Goal: Communication & Community: Answer question/provide support

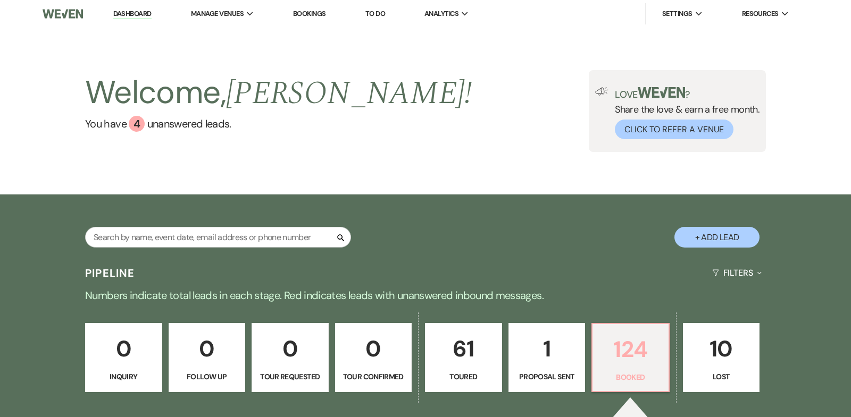
click at [618, 349] on p "124" at bounding box center [630, 350] width 63 height 36
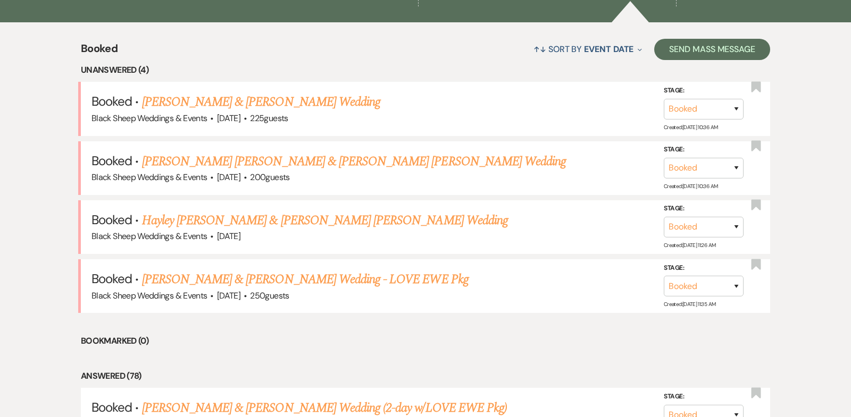
scroll to position [396, 0]
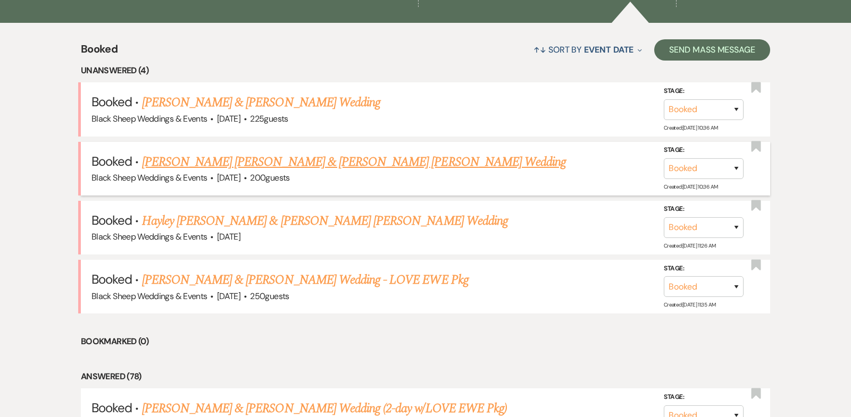
click at [259, 161] on link "[PERSON_NAME] [PERSON_NAME] & [PERSON_NAME] [PERSON_NAME] Wedding" at bounding box center [354, 162] width 424 height 19
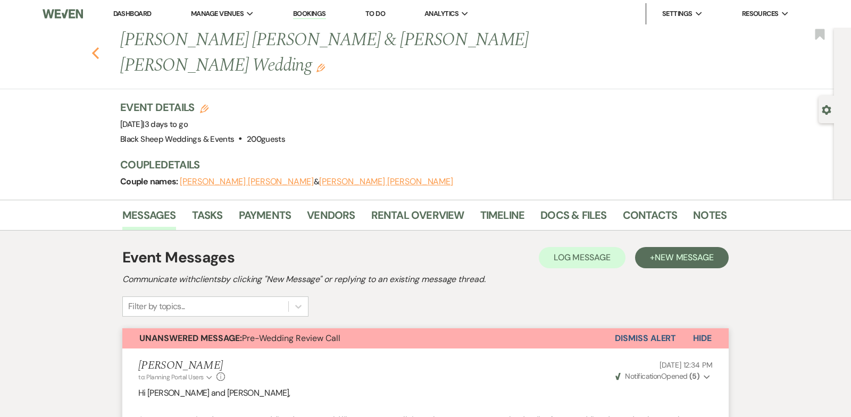
click at [94, 47] on icon "Previous" at bounding box center [95, 53] width 8 height 13
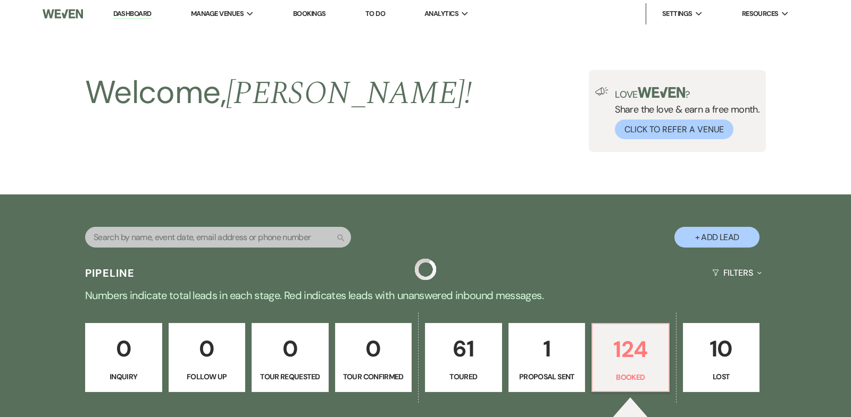
scroll to position [396, 0]
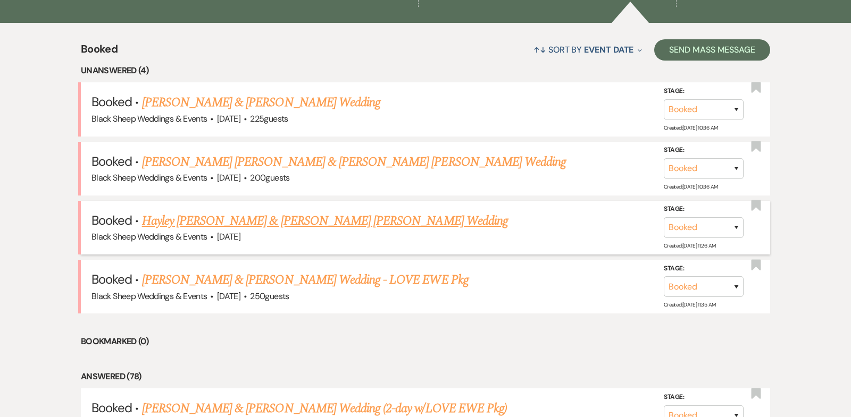
click at [253, 223] on link "Hayley [PERSON_NAME] & [PERSON_NAME] [PERSON_NAME] Wedding" at bounding box center [325, 221] width 366 height 19
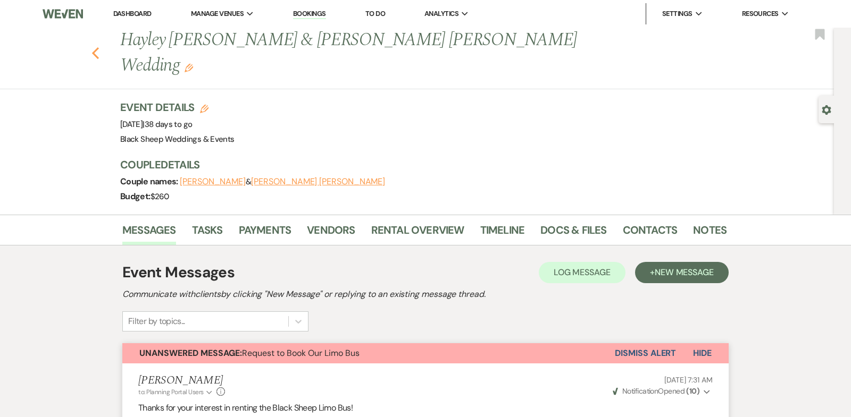
click at [94, 47] on use "button" at bounding box center [95, 53] width 7 height 12
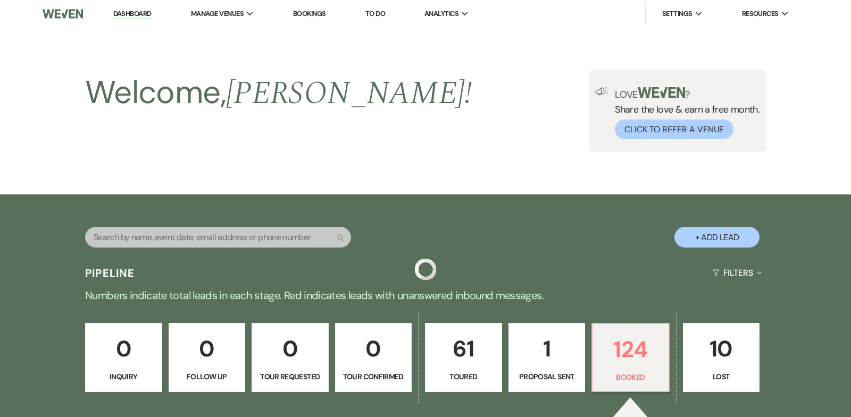
scroll to position [396, 0]
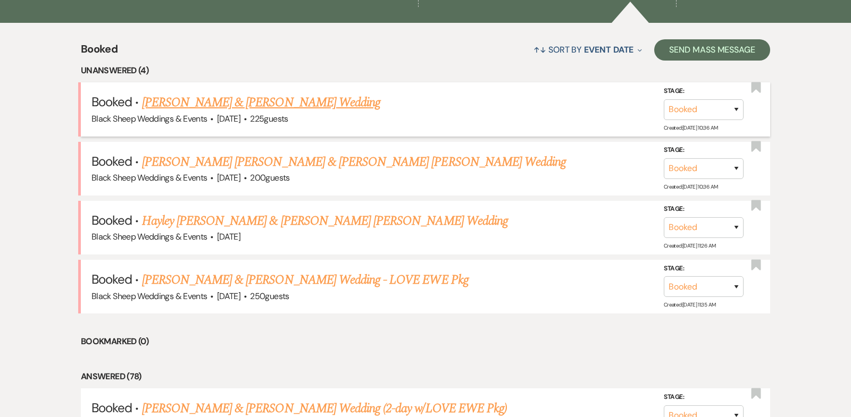
click at [306, 101] on link "[PERSON_NAME] & [PERSON_NAME] Wedding" at bounding box center [261, 102] width 238 height 19
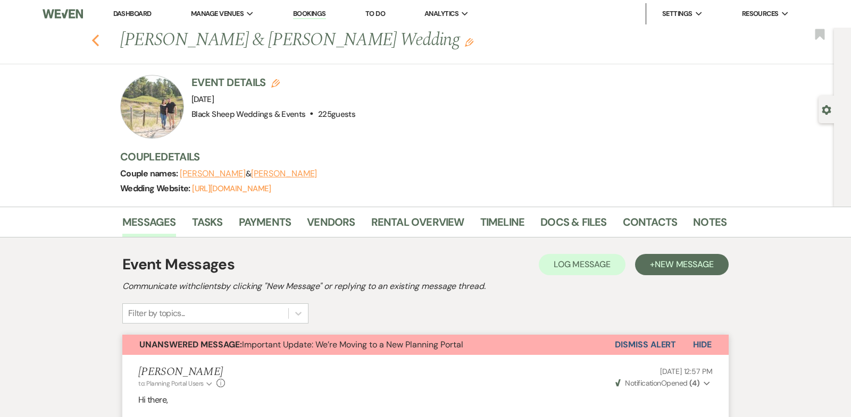
click at [95, 38] on use "button" at bounding box center [95, 41] width 7 height 12
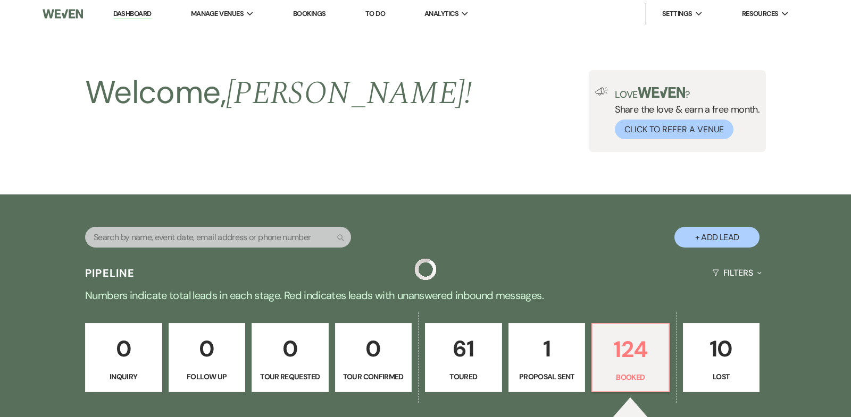
scroll to position [396, 0]
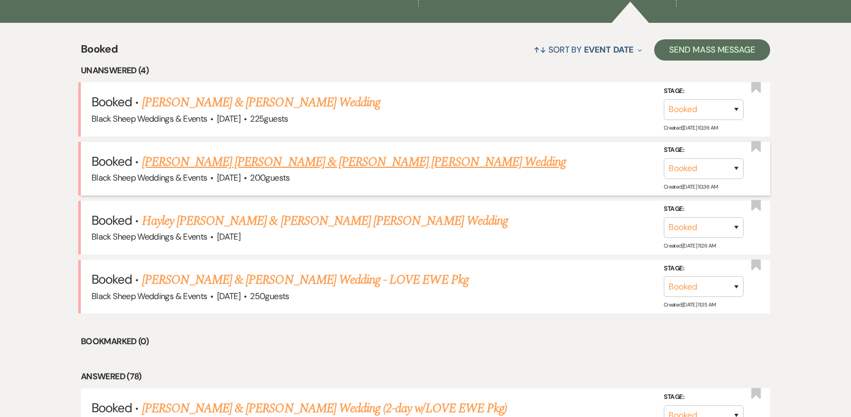
click at [275, 162] on link "[PERSON_NAME] [PERSON_NAME] & [PERSON_NAME] [PERSON_NAME] Wedding" at bounding box center [354, 162] width 424 height 19
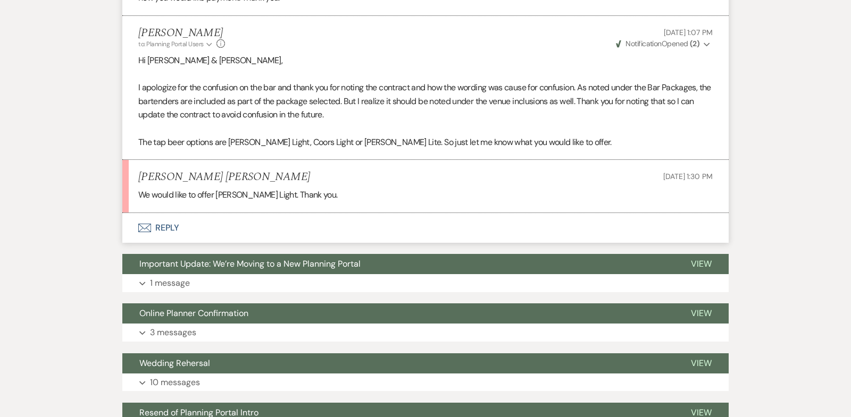
scroll to position [978, 0]
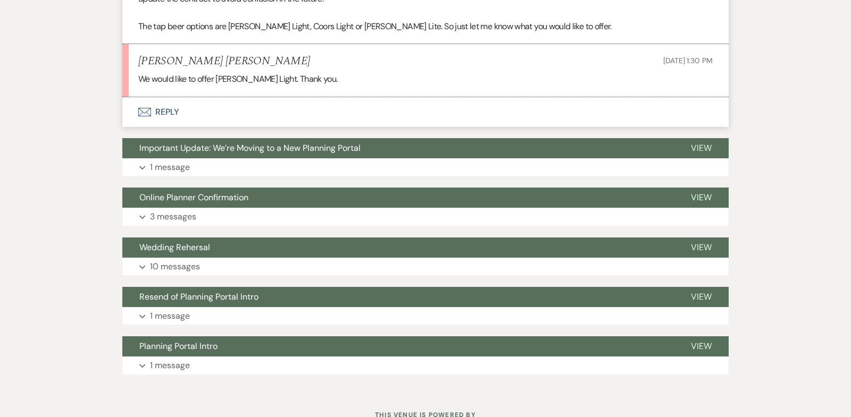
click at [159, 97] on button "Envelope Reply" at bounding box center [425, 112] width 606 height 30
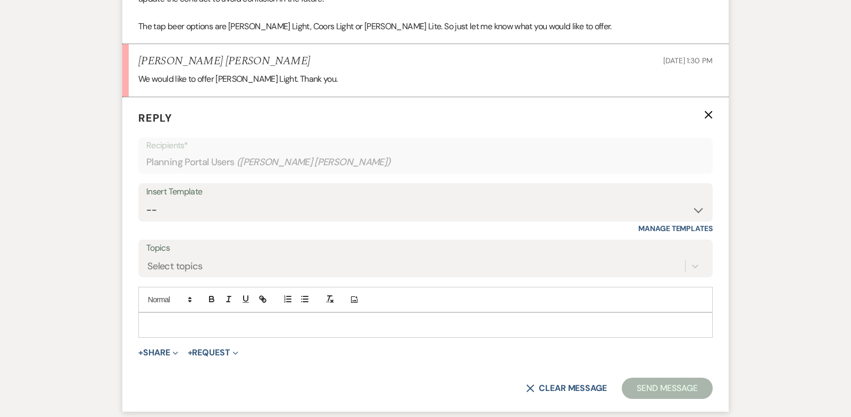
scroll to position [982, 0]
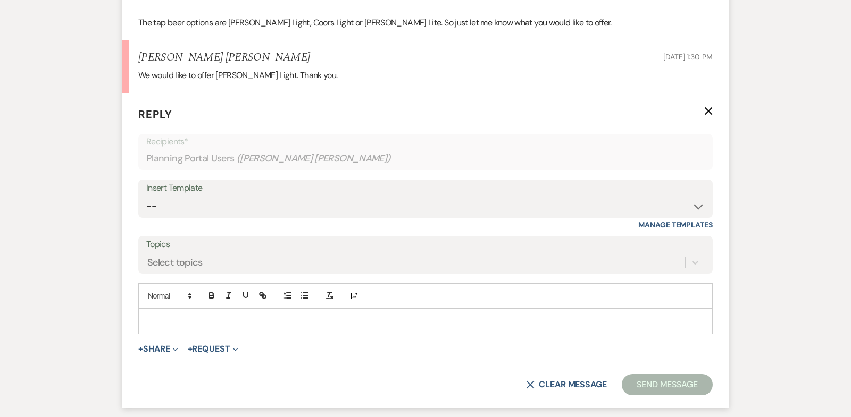
click at [154, 316] on p at bounding box center [425, 322] width 557 height 12
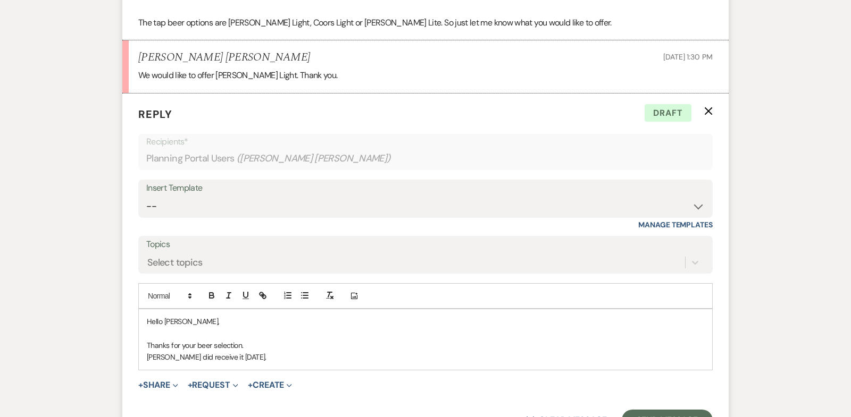
drag, startPoint x: 248, startPoint y: 305, endPoint x: 138, endPoint y: 302, distance: 110.1
click at [138, 302] on form "Reply X Draft Recipients* Planning Portal Users ( [PERSON_NAME] [PERSON_NAME] )…" at bounding box center [425, 269] width 606 height 350
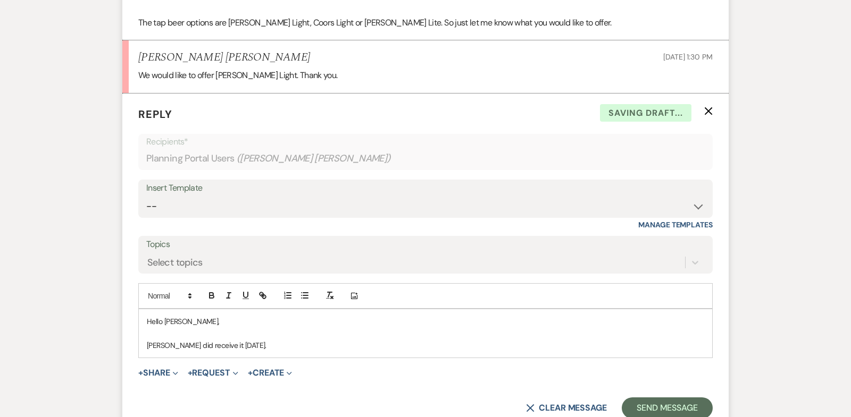
click at [201, 340] on p "[PERSON_NAME] did receive it [DATE]." at bounding box center [425, 346] width 557 height 12
click at [306, 340] on p "[PERSON_NAME] did receive your beer selection [DATE]." at bounding box center [425, 346] width 557 height 12
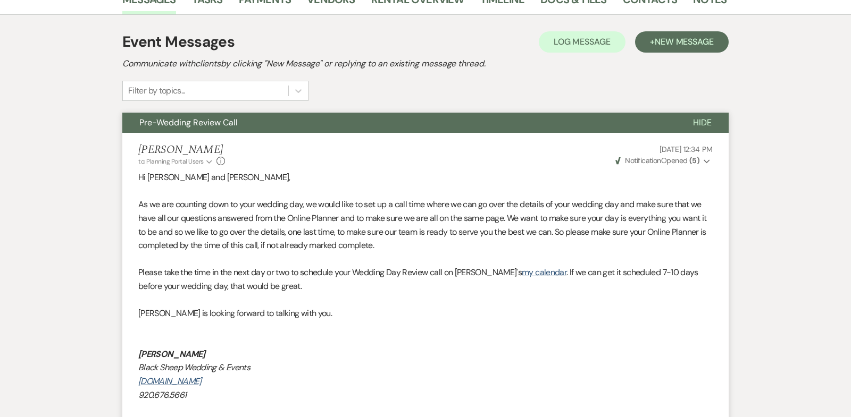
scroll to position [0, 0]
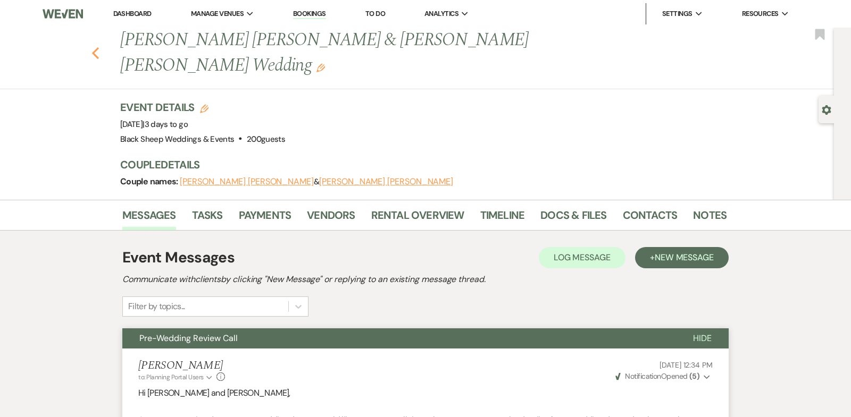
click at [95, 47] on icon "Previous" at bounding box center [95, 53] width 8 height 13
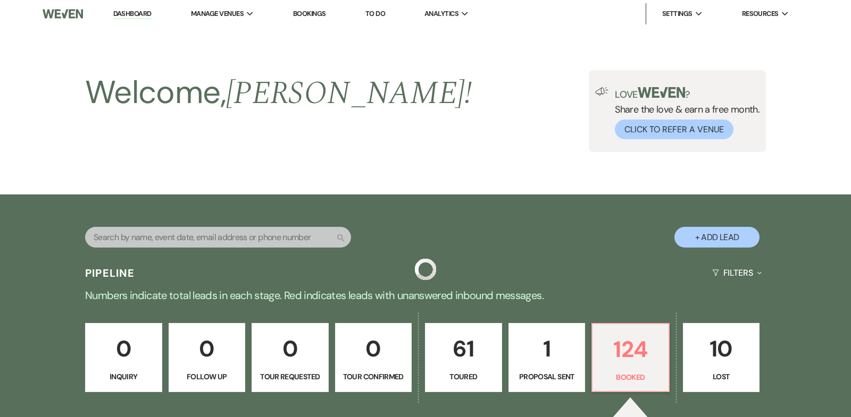
scroll to position [396, 0]
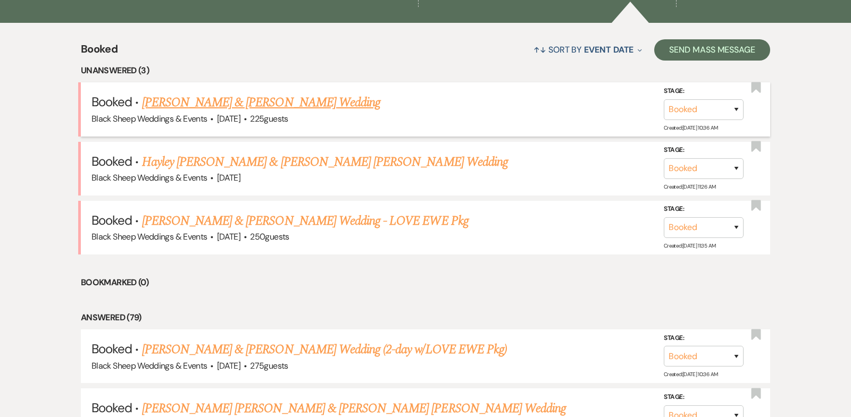
click at [247, 102] on link "[PERSON_NAME] & [PERSON_NAME] Wedding" at bounding box center [261, 102] width 238 height 19
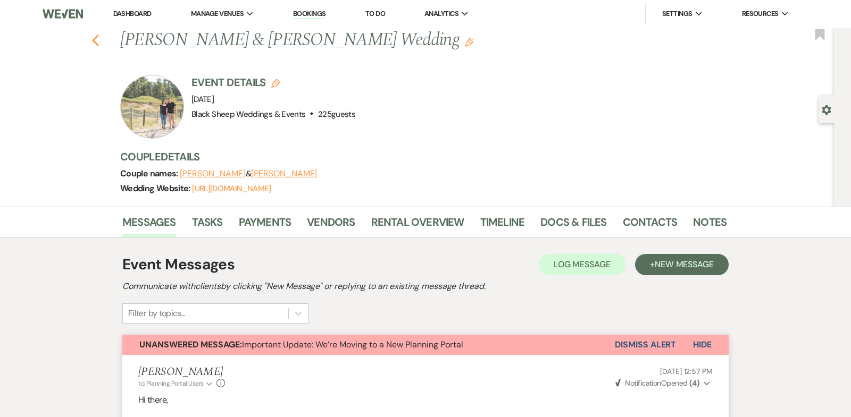
click at [94, 39] on use "button" at bounding box center [95, 41] width 7 height 12
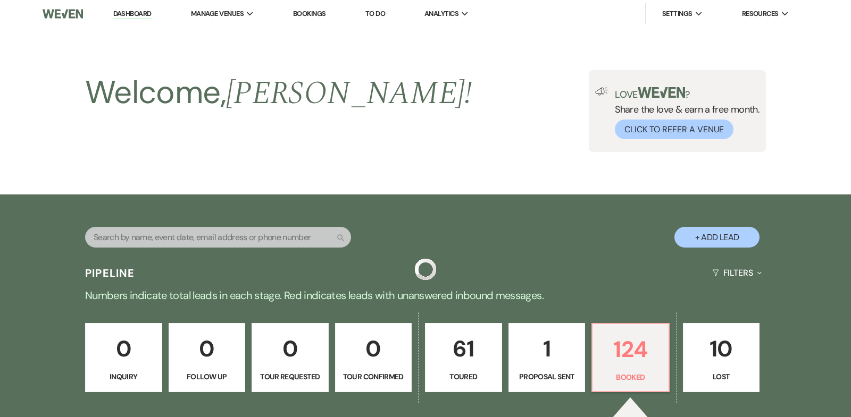
scroll to position [396, 0]
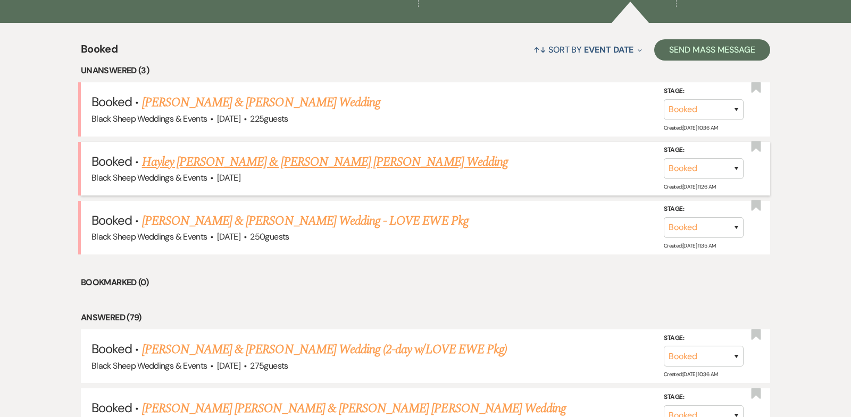
click at [232, 162] on link "Hayley [PERSON_NAME] & [PERSON_NAME] [PERSON_NAME] Wedding" at bounding box center [325, 162] width 366 height 19
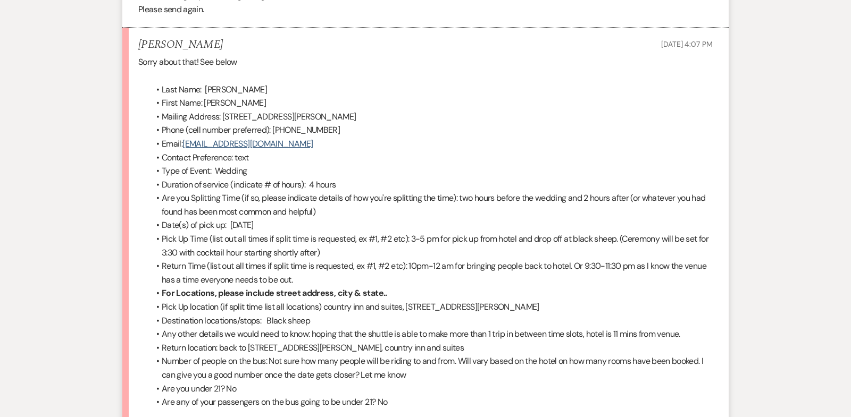
scroll to position [1165, 0]
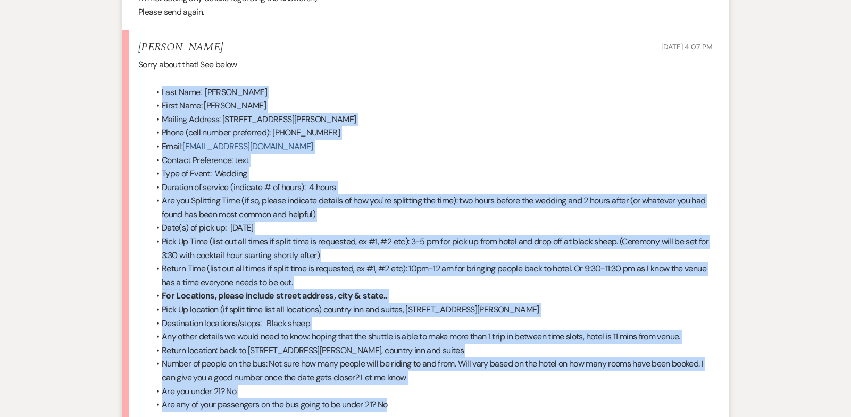
drag, startPoint x: 413, startPoint y: 368, endPoint x: 153, endPoint y: 46, distance: 413.6
click at [153, 86] on ul "Last Name: [PERSON_NAME] First Name: [PERSON_NAME] Address: [STREET_ADDRESS][PE…" at bounding box center [431, 249] width 564 height 326
copy ul "Lore Ipsu: Dolorsitame Conse Adip: Elitse Doeiusm Tempori: U7393 Labore etd, ma…"
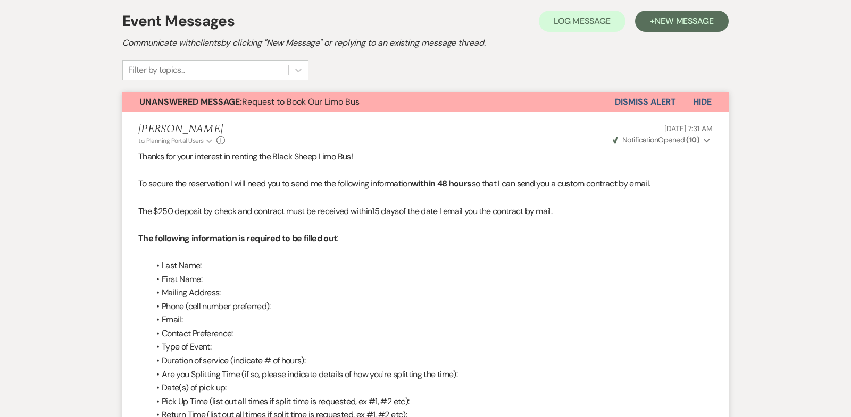
scroll to position [0, 0]
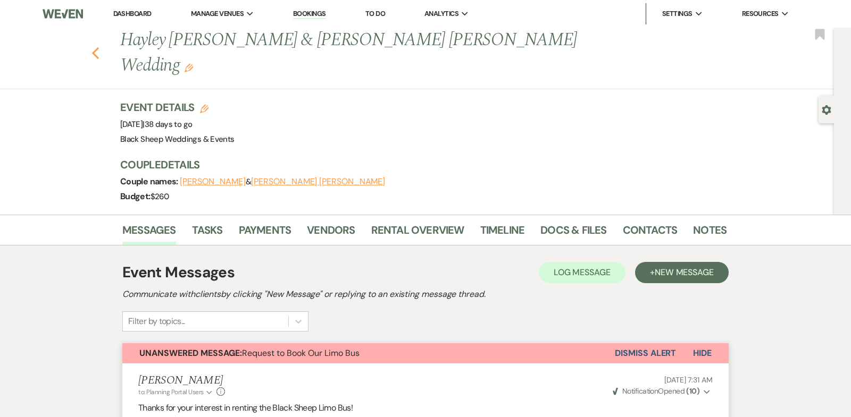
click at [94, 47] on icon "Previous" at bounding box center [95, 53] width 8 height 13
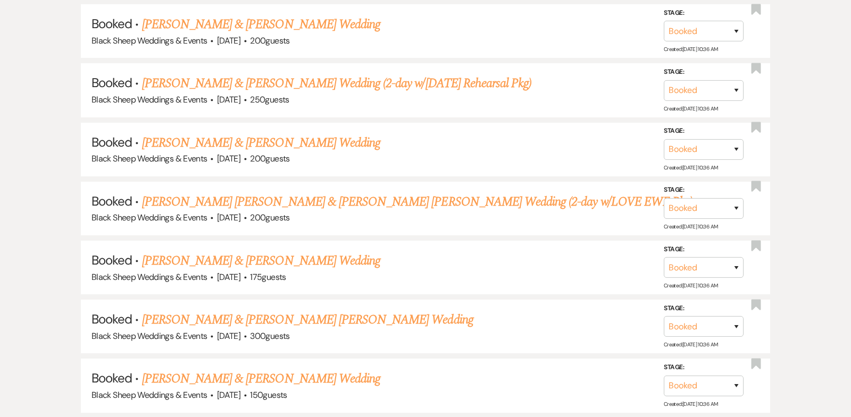
scroll to position [7519, 0]
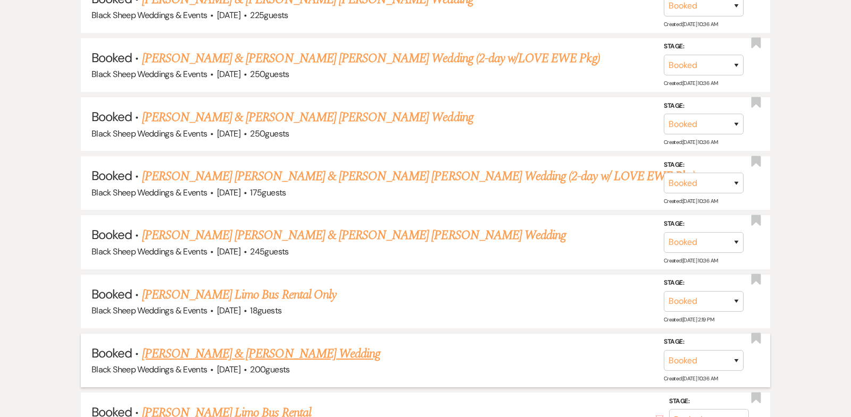
click at [244, 345] on link "[PERSON_NAME] & [PERSON_NAME] Wedding" at bounding box center [261, 354] width 238 height 19
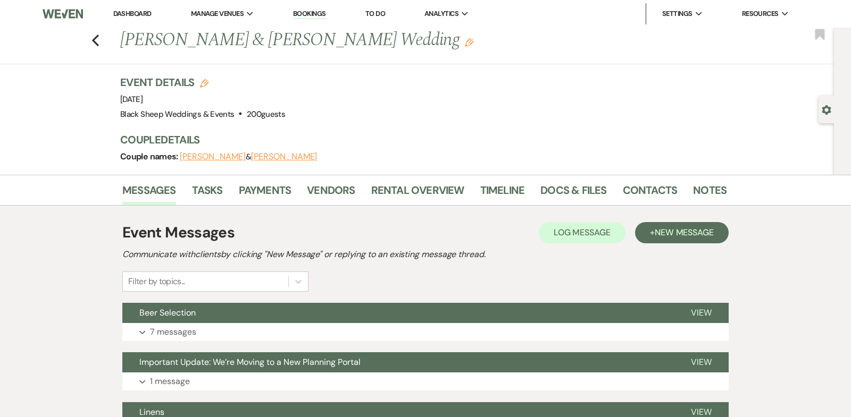
click at [222, 155] on button "[PERSON_NAME]" at bounding box center [213, 157] width 66 height 9
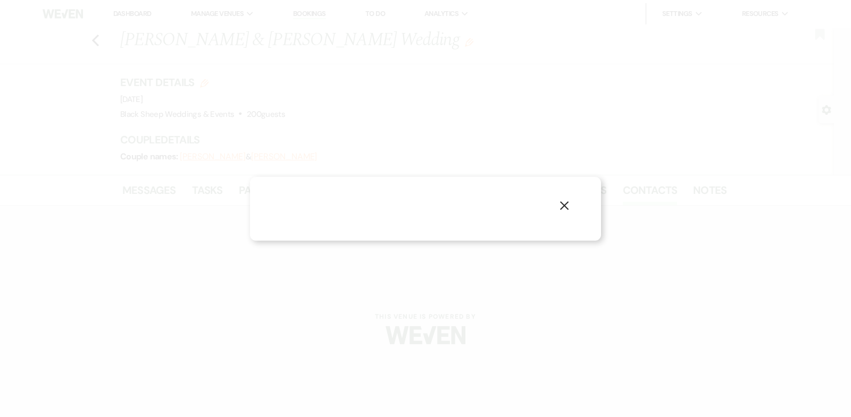
select select "1"
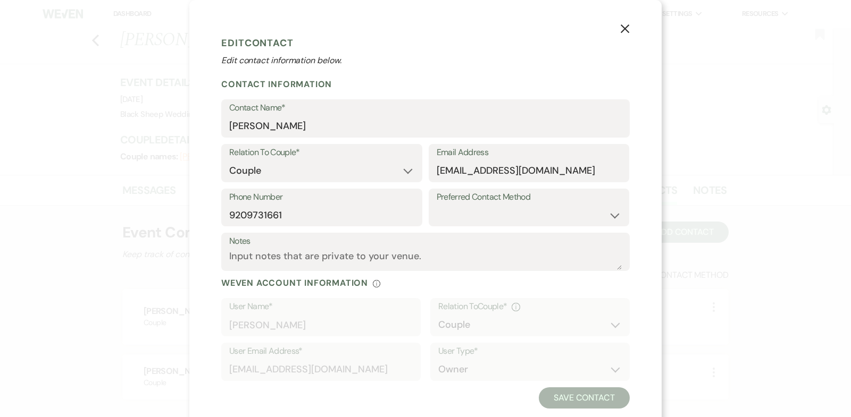
click at [626, 25] on icon "X" at bounding box center [625, 29] width 10 height 10
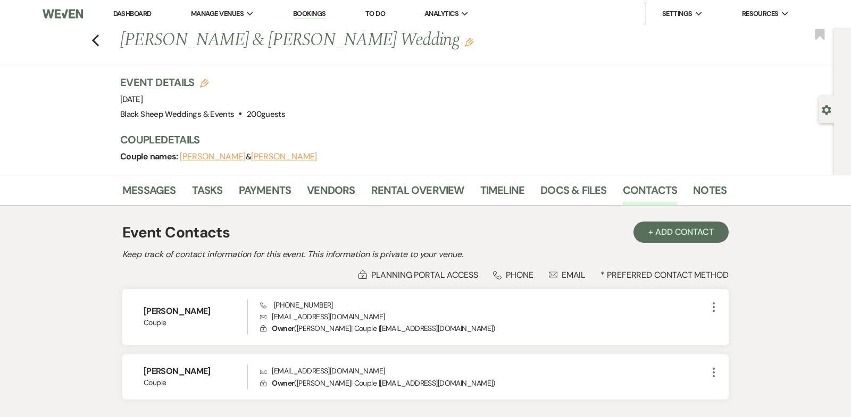
click at [279, 154] on button "[PERSON_NAME]" at bounding box center [284, 157] width 66 height 9
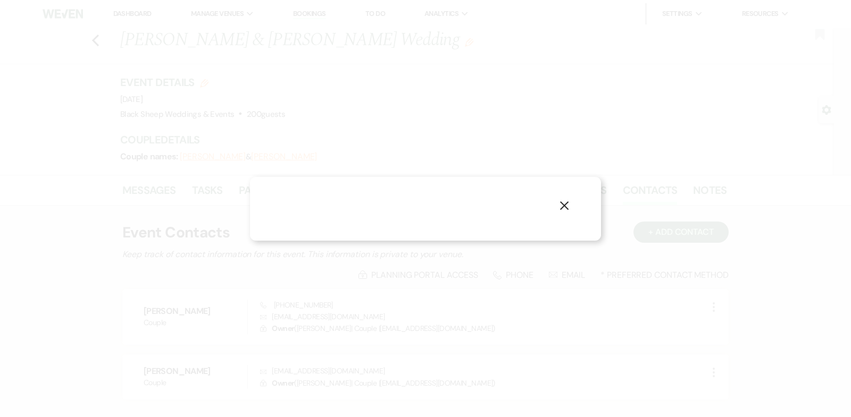
select select "1"
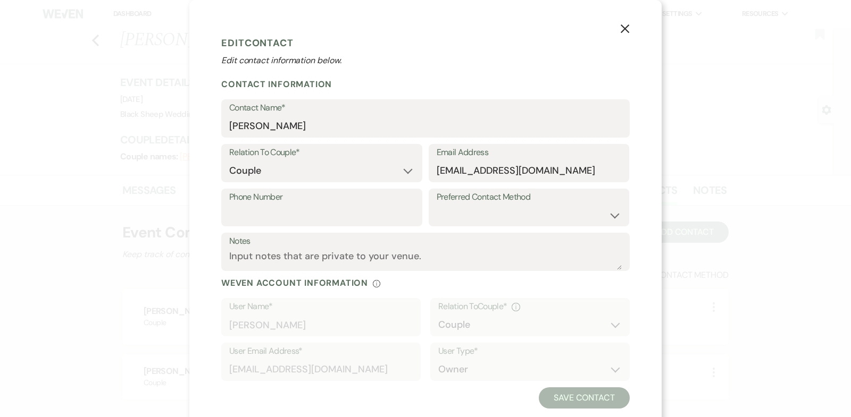
click at [626, 30] on use "button" at bounding box center [625, 28] width 9 height 9
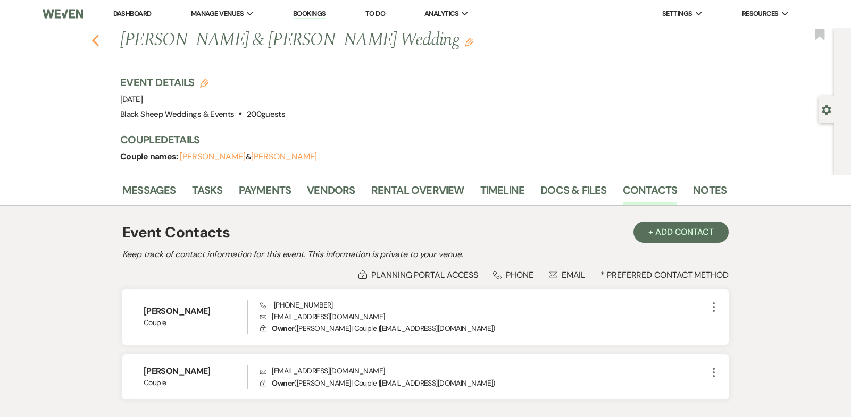
click at [94, 39] on use "button" at bounding box center [95, 41] width 7 height 12
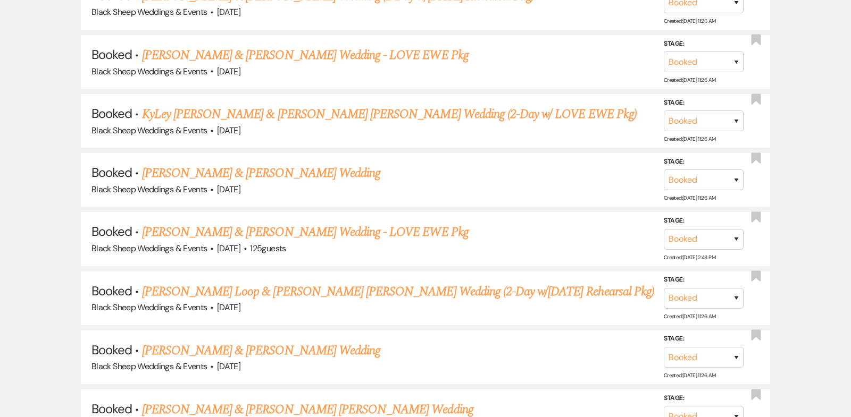
scroll to position [1714, 0]
click at [260, 105] on link "KyLey [PERSON_NAME] & [PERSON_NAME] [PERSON_NAME] Wedding (2-Day w/ LOVE EWE Pk…" at bounding box center [389, 114] width 495 height 19
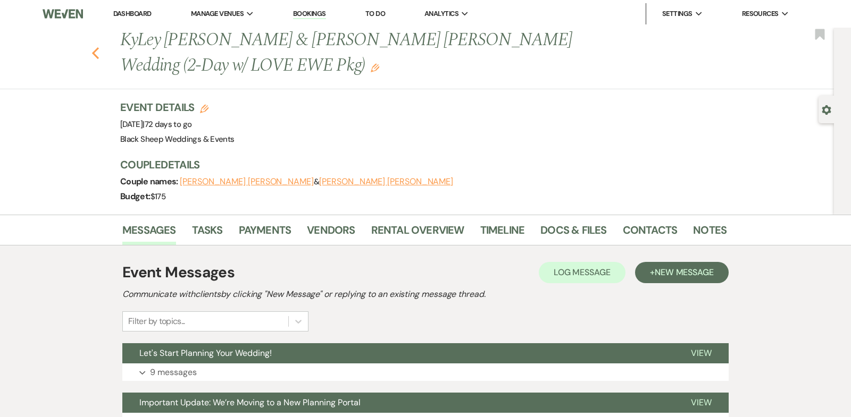
click at [94, 54] on use "button" at bounding box center [95, 53] width 7 height 12
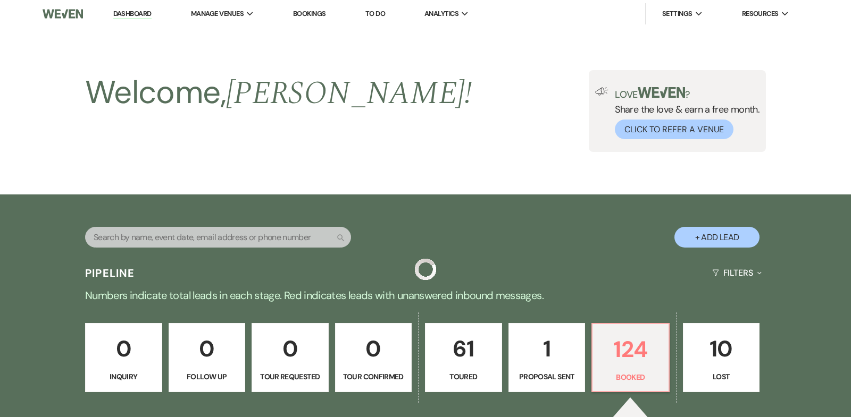
scroll to position [1714, 0]
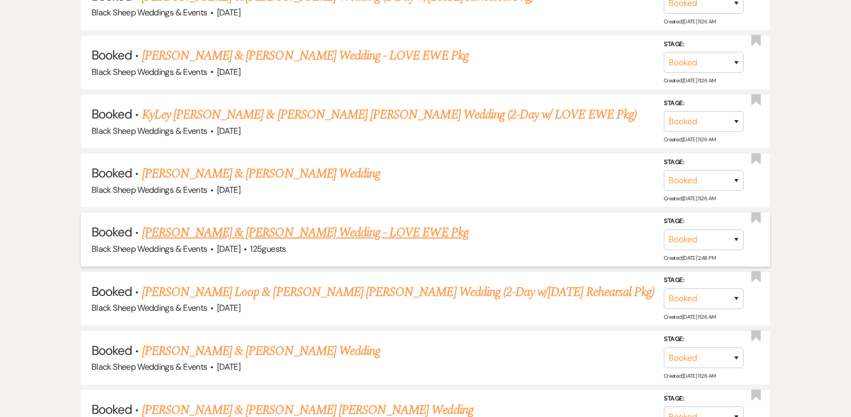
click at [291, 223] on link "[PERSON_NAME] & [PERSON_NAME] Wedding - LOVE EWE Pkg" at bounding box center [305, 232] width 326 height 19
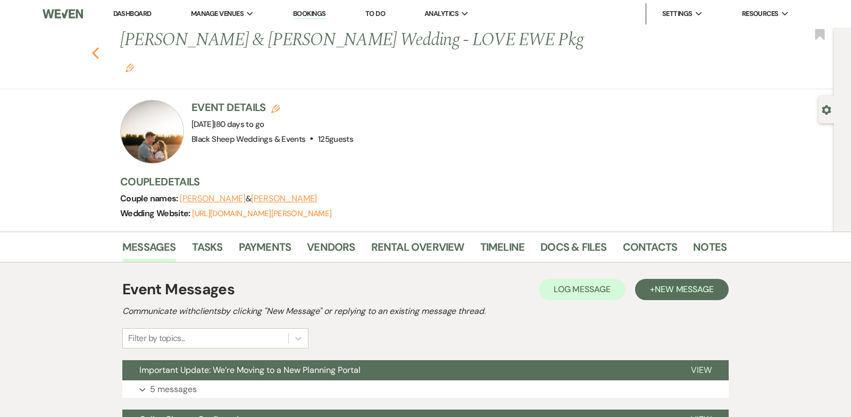
click at [94, 47] on use "button" at bounding box center [95, 53] width 7 height 12
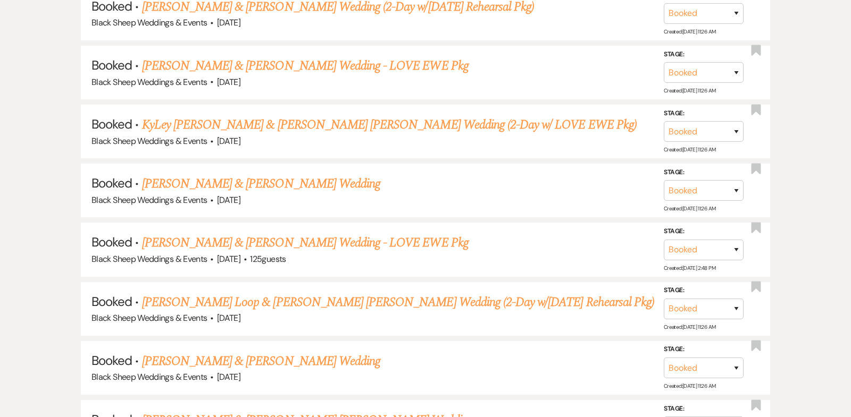
scroll to position [1685, 0]
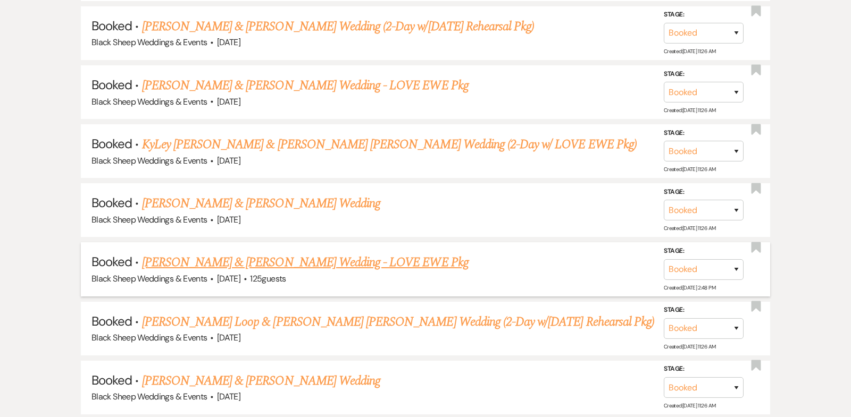
click at [280, 253] on link "[PERSON_NAME] & [PERSON_NAME] Wedding - LOVE EWE Pkg" at bounding box center [305, 262] width 326 height 19
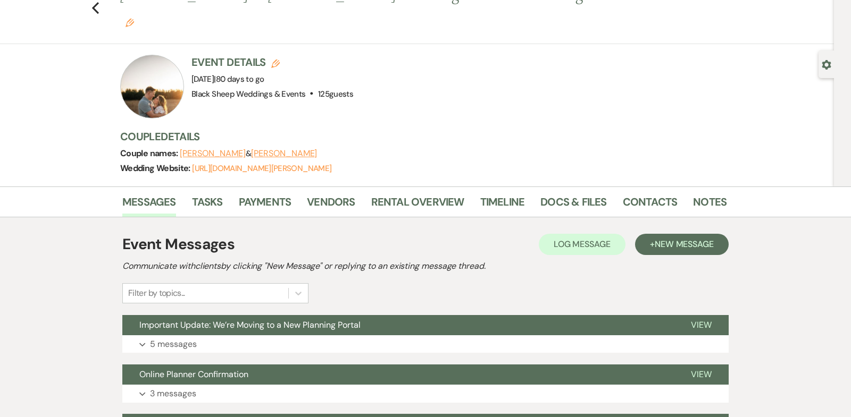
scroll to position [32, 0]
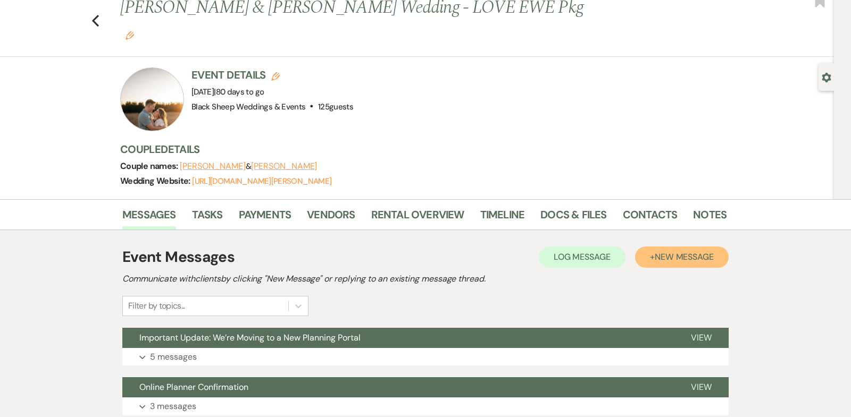
click at [688, 252] on span "New Message" at bounding box center [684, 257] width 59 height 11
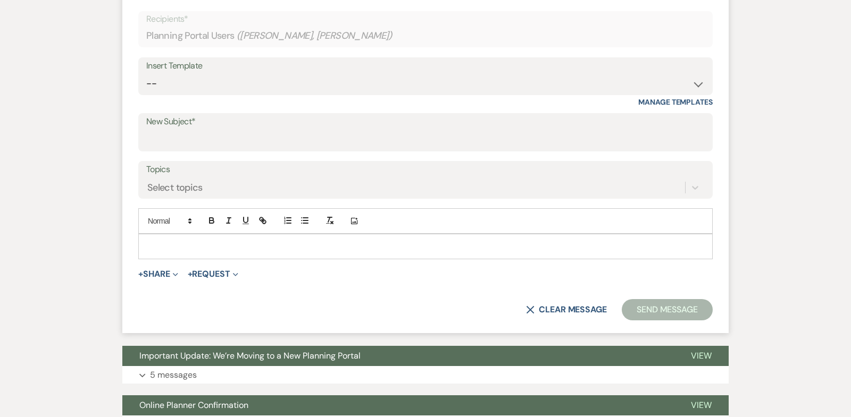
scroll to position [434, 0]
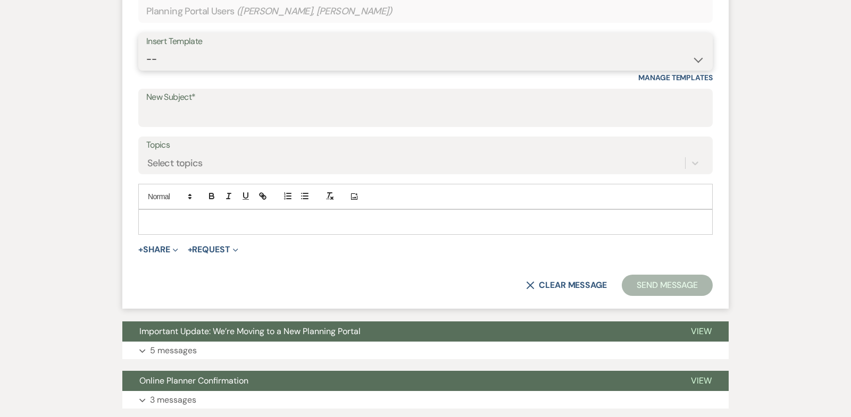
click at [699, 49] on select "-- Weven Planning Portal Introduction (Booked Events) Copy of Contract Attached…" at bounding box center [425, 59] width 558 height 21
select select "4705"
type input "Let's Start Planning Your Wedding!"
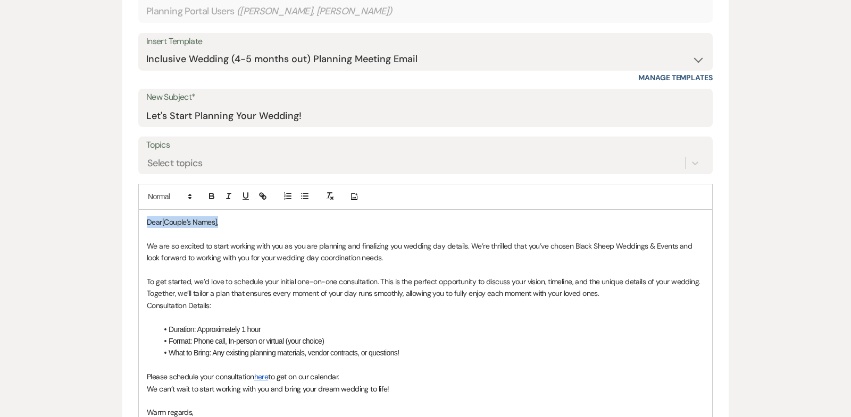
drag, startPoint x: 236, startPoint y: 196, endPoint x: 112, endPoint y: 197, distance: 123.9
click at [112, 197] on div "Messages Tasks Payments Vendors Rental Overview Timeline Docs & Files Contacts …" at bounding box center [425, 359] width 851 height 1124
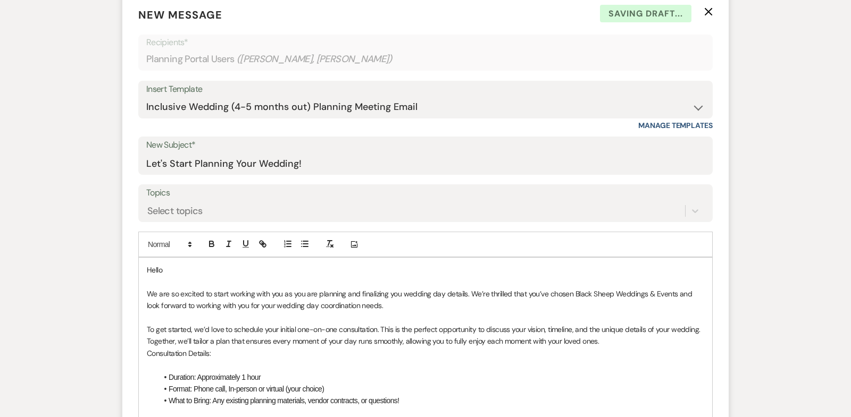
scroll to position [386, 0]
click at [400, 289] on p "We are so excited to start working with you as you are planning and finalizing …" at bounding box center [425, 301] width 557 height 24
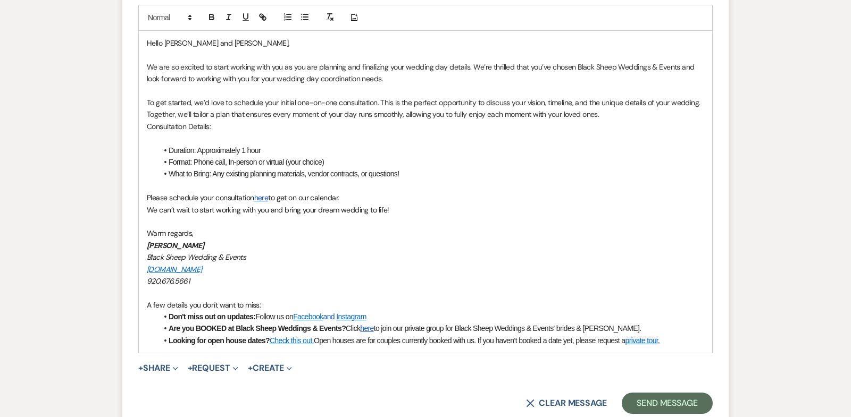
scroll to position [615, 0]
click at [160, 204] on span "We can’t wait to start working with you and bring your dream wedding to life!" at bounding box center [268, 209] width 242 height 10
drag, startPoint x: 212, startPoint y: 216, endPoint x: 128, endPoint y: 214, distance: 83.5
click at [128, 214] on form "New Message X Draft saved! Recipients* Planning Portal Users ( [PERSON_NAME], […" at bounding box center [425, 96] width 606 height 660
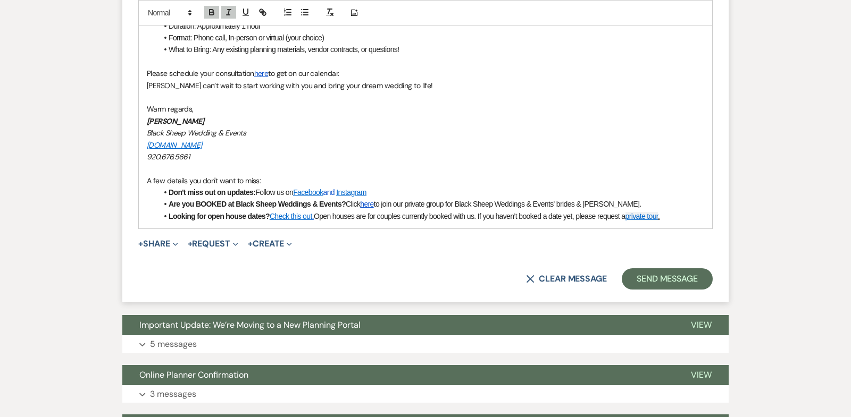
scroll to position [723, 0]
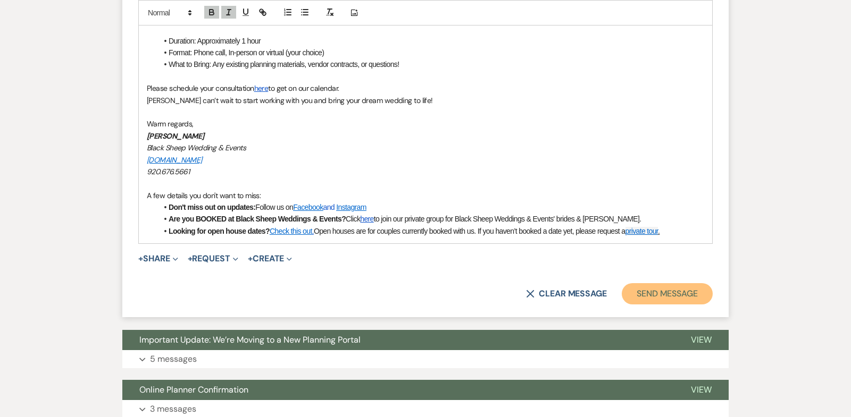
click at [658, 283] on button "Send Message" at bounding box center [667, 293] width 91 height 21
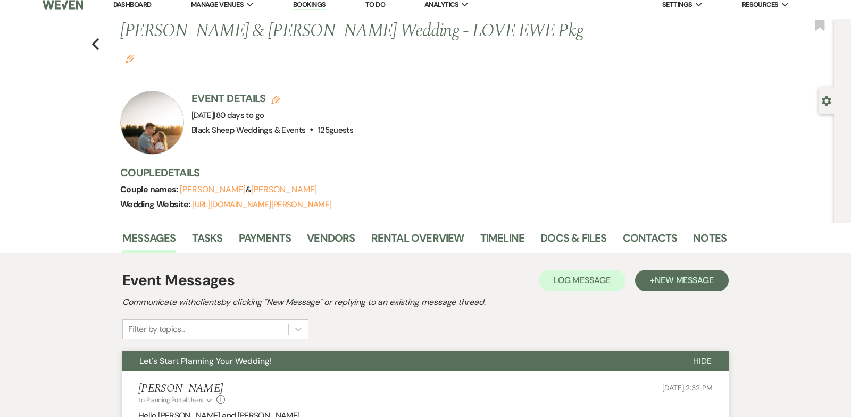
scroll to position [0, 0]
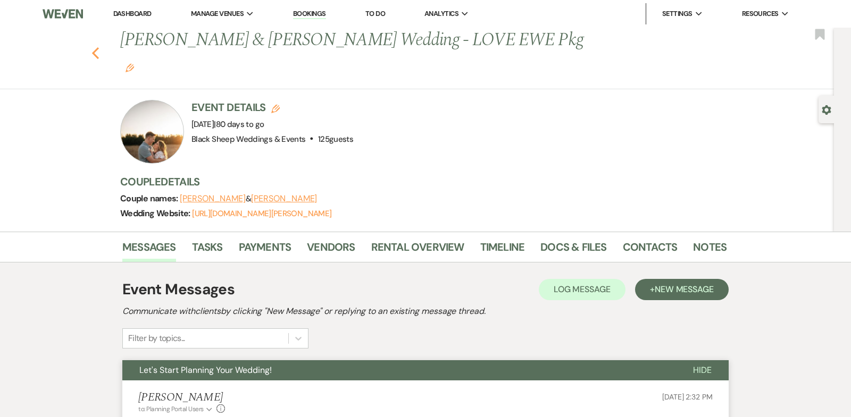
click at [93, 47] on icon "Previous" at bounding box center [95, 53] width 8 height 13
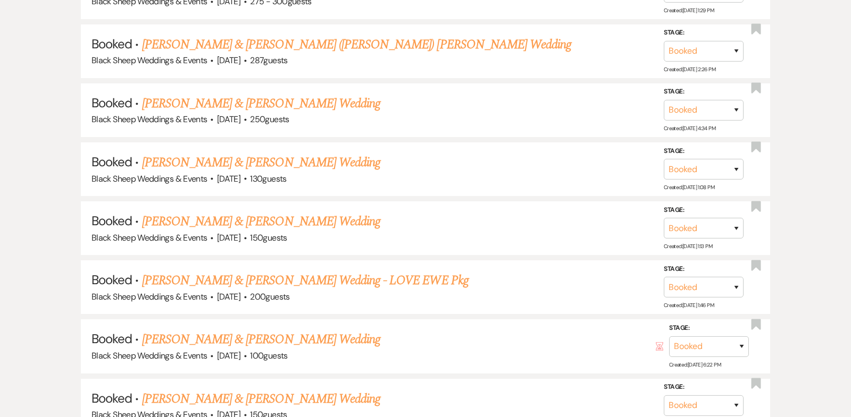
scroll to position [2557, 0]
